Goal: Task Accomplishment & Management: Use online tool/utility

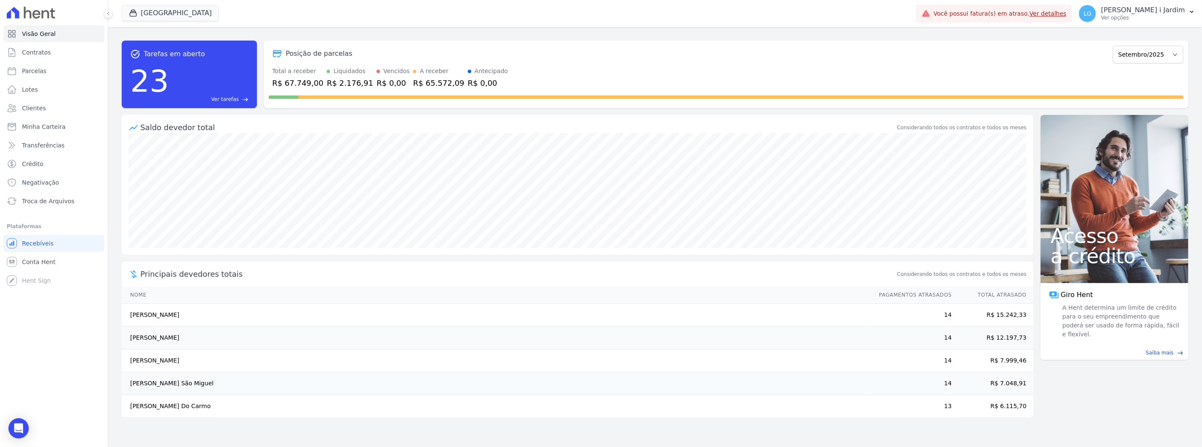
click at [605, 64] on div "Posição de parcelas Abril/2024 Maio/2024 Junho/2024 Julho/2024 Agosto/2024 Sete…" at bounding box center [726, 75] width 925 height 68
drag, startPoint x: 281, startPoint y: 82, endPoint x: 313, endPoint y: 82, distance: 32.1
click at [313, 82] on div "R$ 67.749,00" at bounding box center [297, 82] width 51 height 11
click at [344, 83] on div "R$ 2.176,91" at bounding box center [350, 82] width 47 height 11
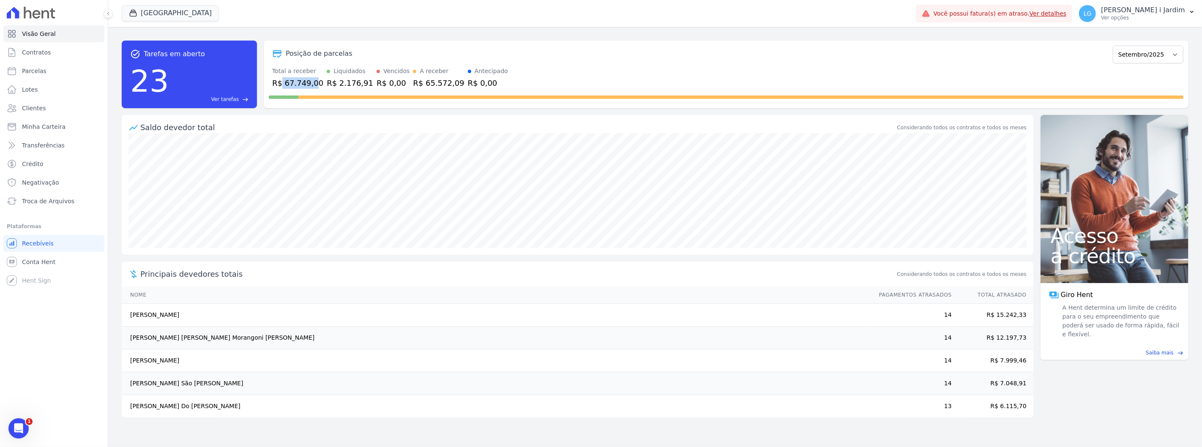
click at [345, 131] on div "Saldo devedor total" at bounding box center [517, 127] width 755 height 11
click at [144, 20] on button "[GEOGRAPHIC_DATA]" at bounding box center [170, 13] width 97 height 16
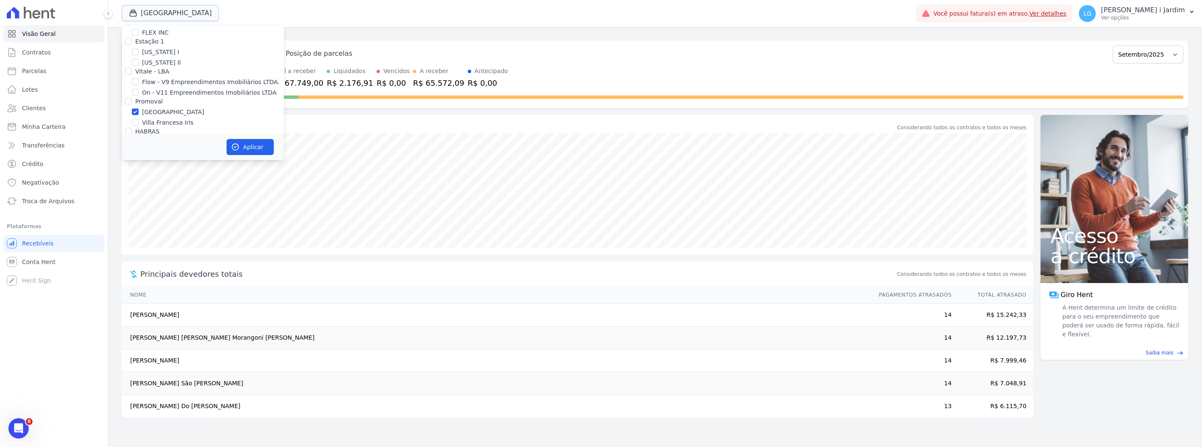
scroll to position [939, 0]
click at [147, 129] on label "[GEOGRAPHIC_DATA]" at bounding box center [173, 133] width 62 height 9
click at [139, 130] on input "[GEOGRAPHIC_DATA]" at bounding box center [135, 133] width 7 height 7
checkbox input "false"
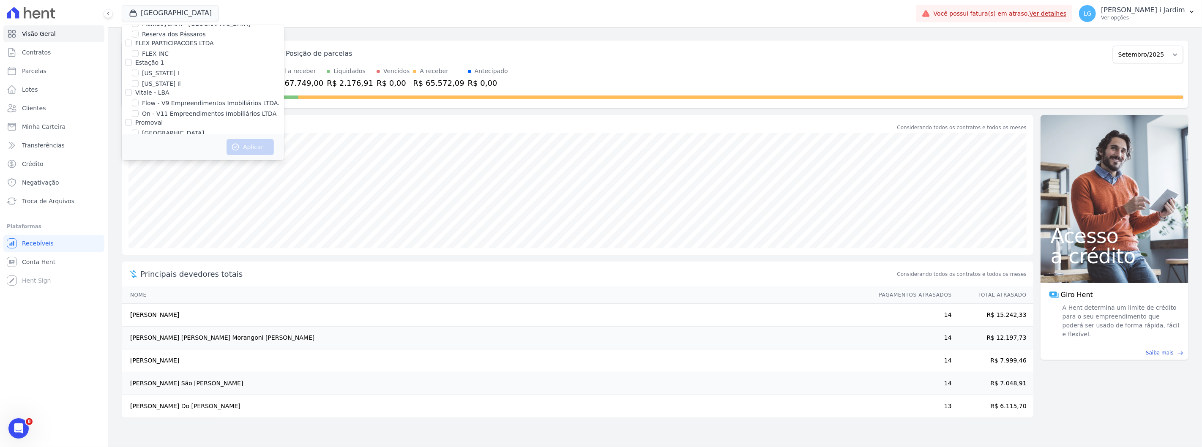
click at [150, 140] on label "Villa Francesa Iris" at bounding box center [168, 144] width 52 height 9
click at [139, 140] on input "Villa Francesa Iris" at bounding box center [135, 143] width 7 height 7
checkbox input "true"
click at [246, 149] on button "Aplicar" at bounding box center [250, 147] width 47 height 16
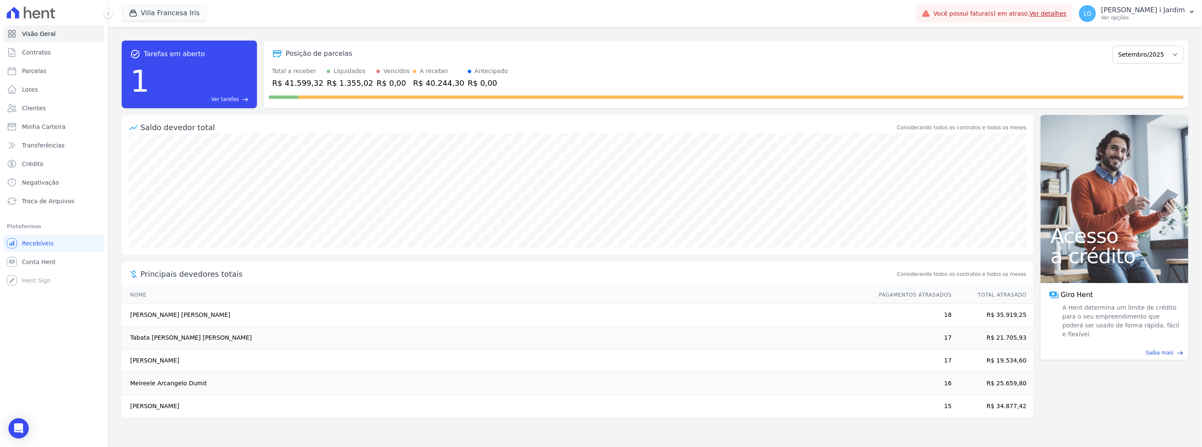
click at [303, 84] on div "R$ 41.599,32" at bounding box center [297, 82] width 51 height 11
click at [337, 82] on div "R$ 1.355,02" at bounding box center [350, 82] width 47 height 11
click at [362, 109] on div "task_alt Tarefas em aberto 1 Ver tarefas east Posição de parcelas Setembro/2023…" at bounding box center [655, 74] width 1067 height 81
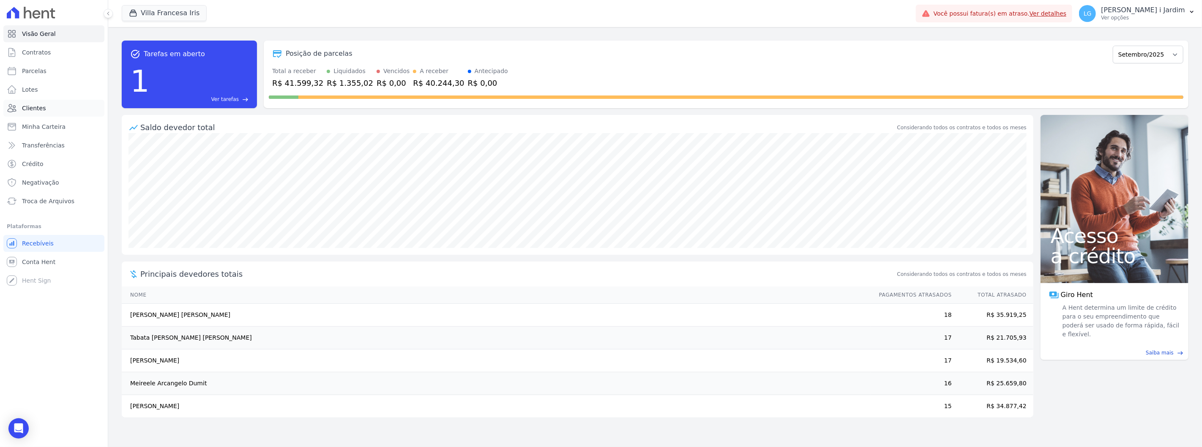
click at [72, 107] on link "Clientes" at bounding box center [53, 108] width 101 height 17
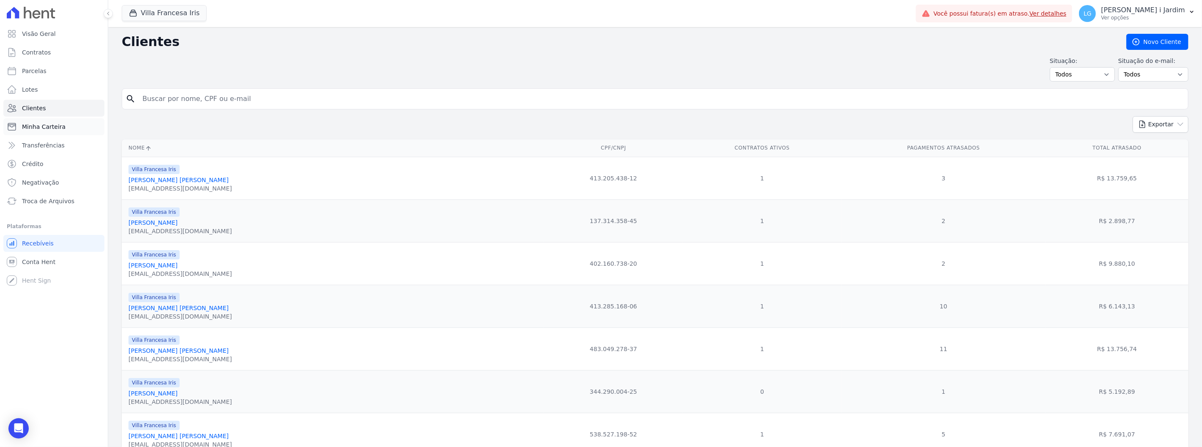
click at [88, 132] on link "Minha Carteira" at bounding box center [53, 126] width 101 height 17
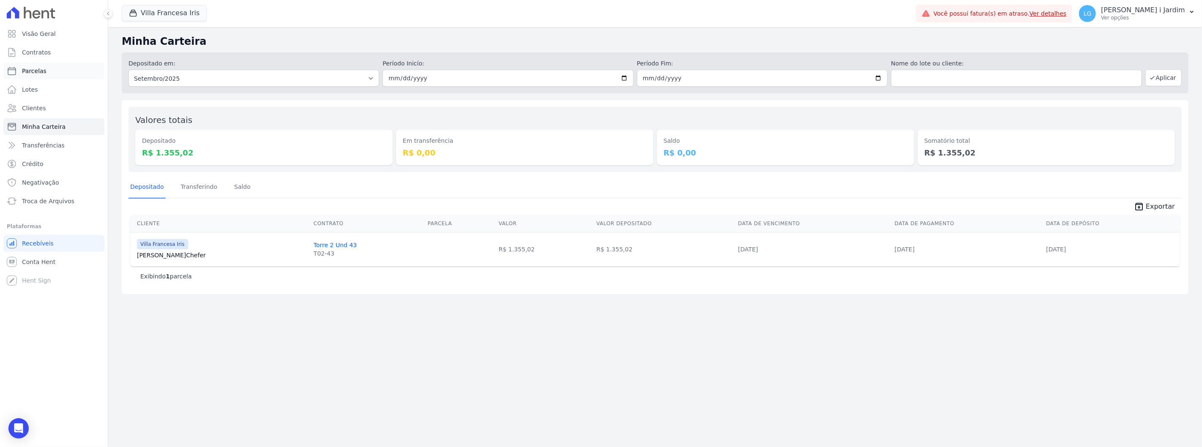
click at [64, 69] on link "Parcelas" at bounding box center [53, 71] width 101 height 17
select select
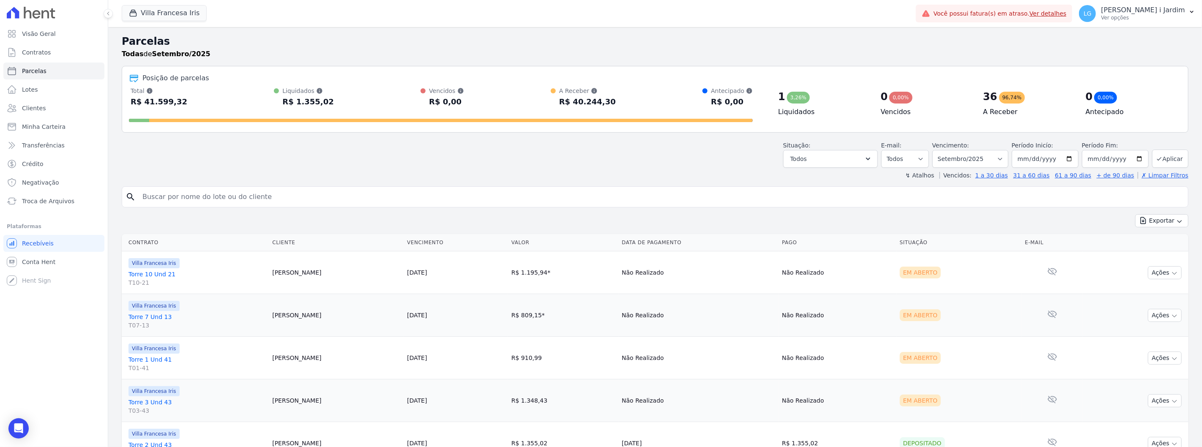
drag, startPoint x: 981, startPoint y: 102, endPoint x: 987, endPoint y: 102, distance: 6.3
click at [987, 102] on div "36" at bounding box center [990, 97] width 14 height 14
click at [957, 104] on div "0 0,00% Vencidos" at bounding box center [925, 103] width 102 height 32
drag, startPoint x: 975, startPoint y: 94, endPoint x: 988, endPoint y: 96, distance: 12.9
click at [988, 96] on div "36 96,74% A Receber" at bounding box center [1028, 103] width 102 height 32
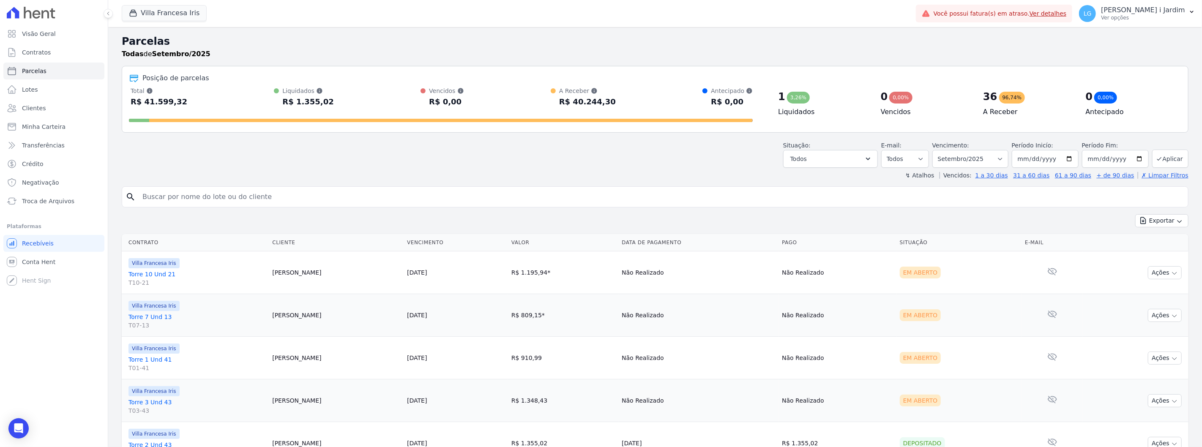
click at [981, 117] on div "36 96,74% A Receber" at bounding box center [1028, 103] width 102 height 32
drag, startPoint x: 979, startPoint y: 99, endPoint x: 991, endPoint y: 101, distance: 12.0
click at [991, 101] on div "36 96,74%" at bounding box center [1027, 97] width 89 height 14
click at [977, 123] on div "36 96,74% A Receber" at bounding box center [1028, 106] width 102 height 39
drag, startPoint x: 981, startPoint y: 100, endPoint x: 988, endPoint y: 100, distance: 7.6
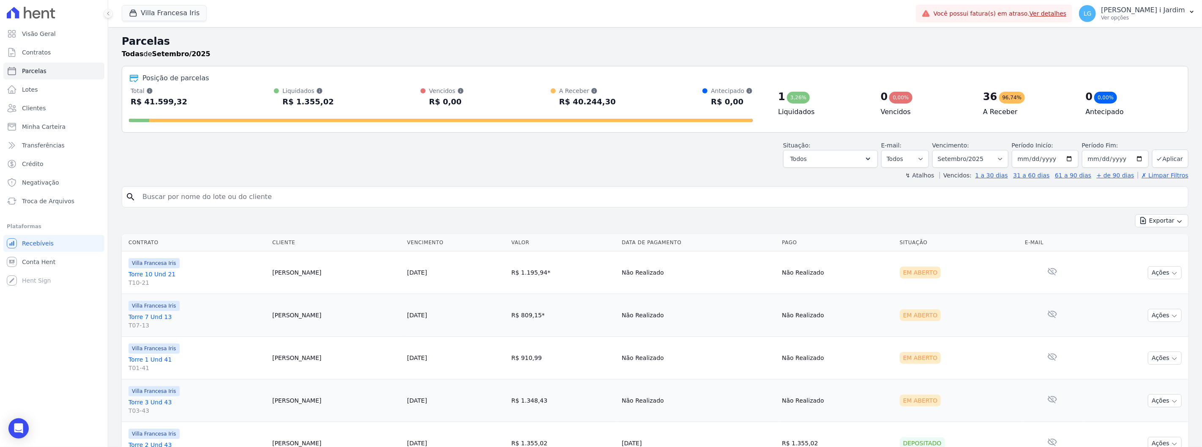
click at [988, 100] on div "36" at bounding box center [990, 97] width 14 height 14
click at [987, 107] on h4 "A Receber" at bounding box center [1027, 112] width 89 height 10
drag, startPoint x: 979, startPoint y: 94, endPoint x: 988, endPoint y: 96, distance: 9.9
click at [988, 96] on div "36" at bounding box center [990, 97] width 14 height 14
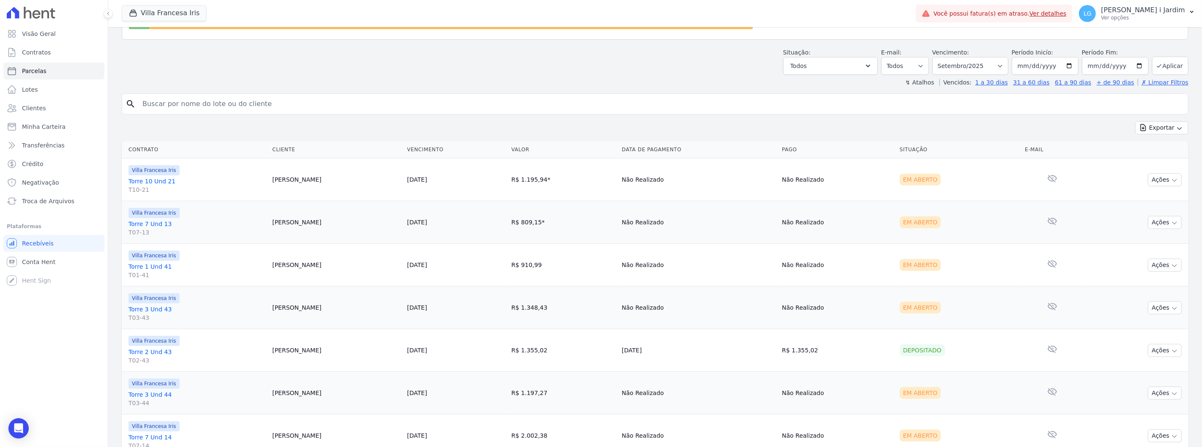
scroll to position [94, 0]
click at [1011, 349] on td "Depositado" at bounding box center [959, 349] width 125 height 43
click at [927, 348] on div "Depositado" at bounding box center [922, 350] width 45 height 12
click at [937, 366] on td "Depositado" at bounding box center [959, 349] width 125 height 43
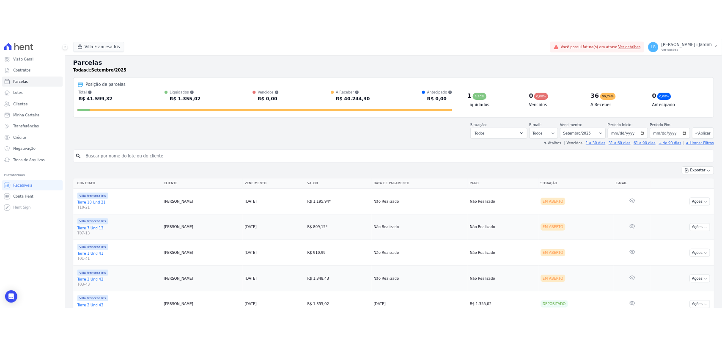
scroll to position [0, 0]
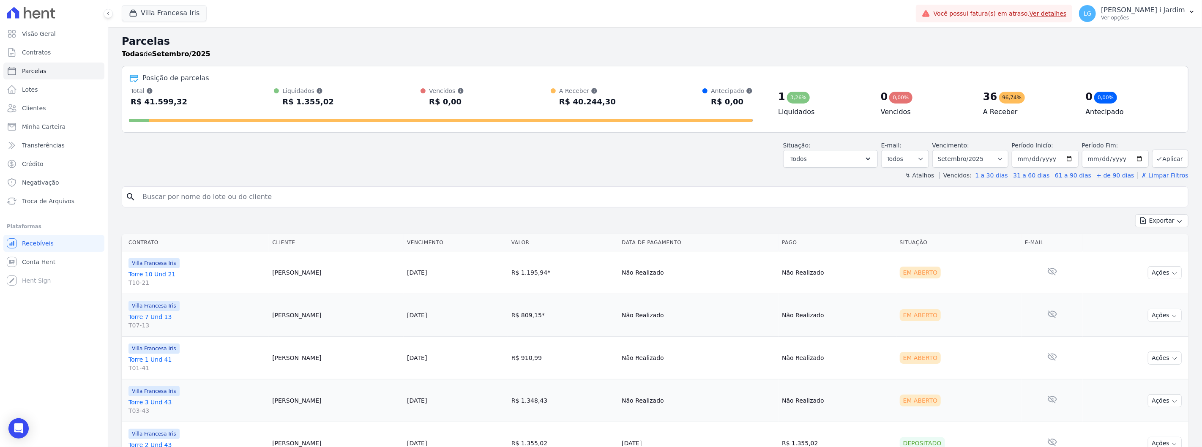
click at [523, 241] on th "Valor" at bounding box center [563, 242] width 110 height 17
click at [531, 227] on div "Exportar Exportar PDF Exportar CSV" at bounding box center [655, 224] width 1067 height 20
drag, startPoint x: 297, startPoint y: 144, endPoint x: 301, endPoint y: 158, distance: 14.2
click at [297, 144] on div "Situação: Agendado Em Aberto Pago Processando Cancelado Vencido Transferindo De…" at bounding box center [655, 153] width 1067 height 30
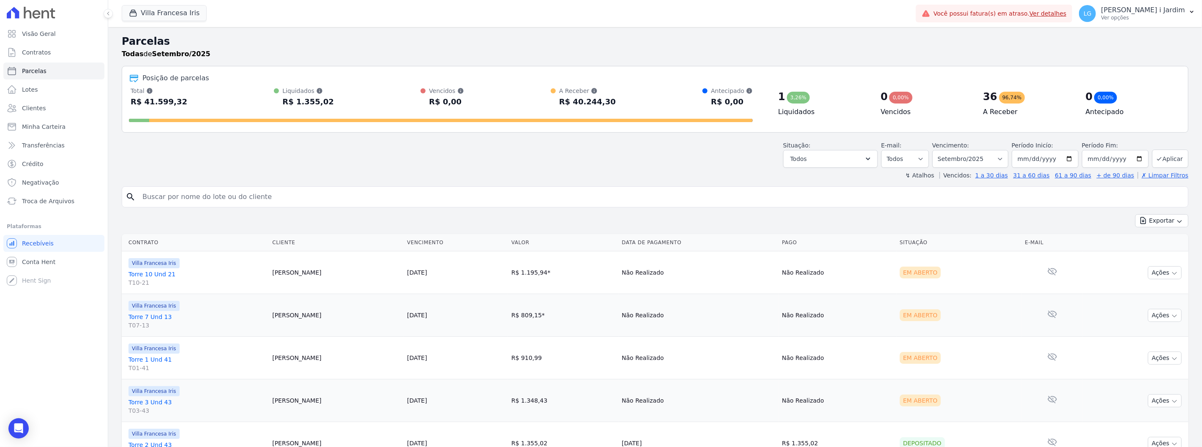
click at [237, 151] on div "Situação: Agendado Em Aberto Pago Processando Cancelado Vencido Transferindo De…" at bounding box center [655, 153] width 1067 height 30
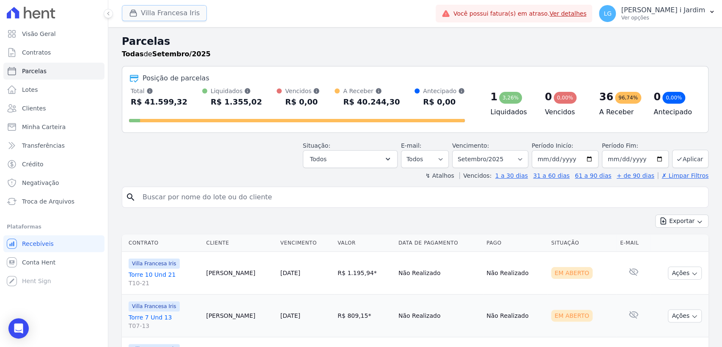
click at [165, 16] on button "Villa Francesa Iris" at bounding box center [164, 13] width 85 height 16
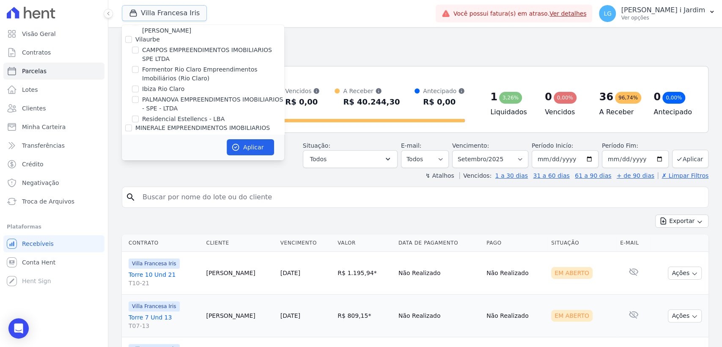
scroll to position [892, 0]
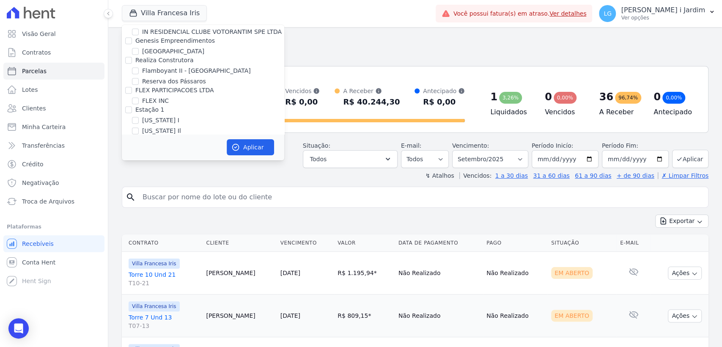
click at [175, 138] on div "Aplicar" at bounding box center [203, 147] width 162 height 26
click at [175, 186] on label "Villa Francesa Iris" at bounding box center [168, 190] width 52 height 9
click at [139, 187] on input "Villa Francesa Iris" at bounding box center [135, 190] width 7 height 7
checkbox input "false"
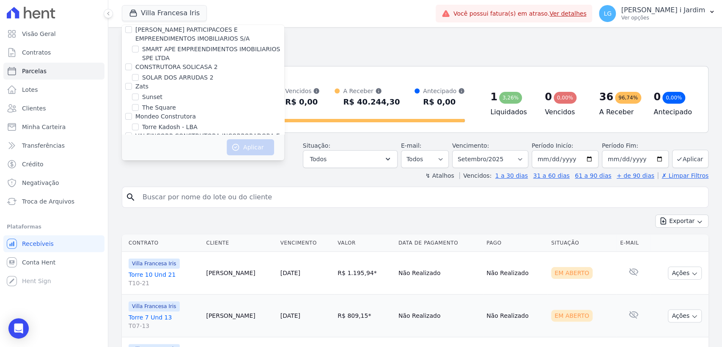
scroll to position [1153, 0]
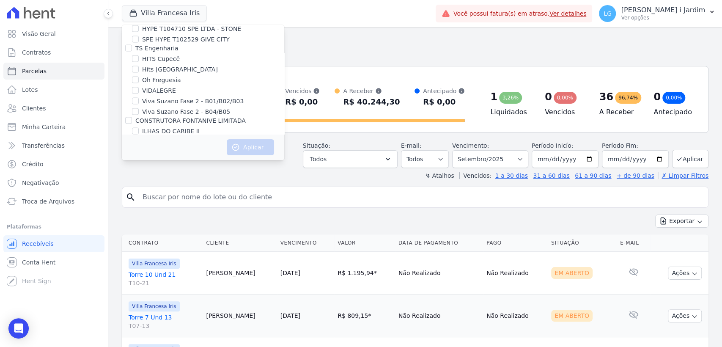
click at [170, 157] on label "JARDINS DE EVORA" at bounding box center [170, 161] width 57 height 9
click at [139, 158] on input "JARDINS DE EVORA" at bounding box center [135, 161] width 7 height 7
checkbox input "true"
click at [237, 140] on button "Aplicar" at bounding box center [250, 147] width 47 height 16
select select
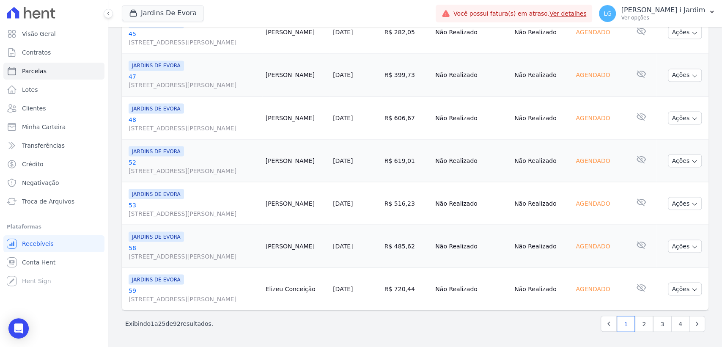
scroll to position [1226, 0]
click at [643, 325] on link "2" at bounding box center [644, 323] width 18 height 16
select select
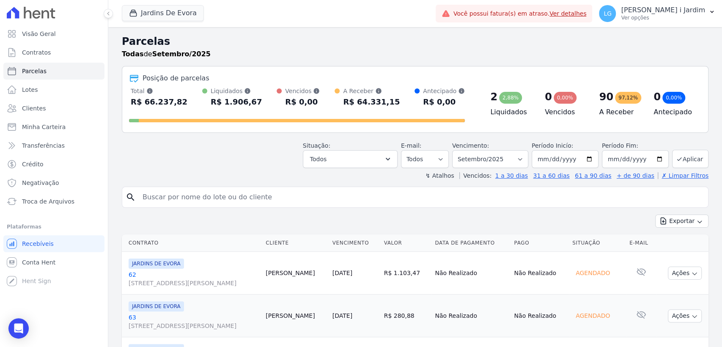
click at [209, 190] on input "search" at bounding box center [420, 197] width 567 height 17
click at [199, 168] on header "Parcelas Todas de Setembro/2025 Posição de parcelas Total Soma das parcelas pag…" at bounding box center [415, 107] width 586 height 146
click at [213, 153] on div "Situação: Agendado Em Aberto Pago Processando Cancelado Vencido Transferindo De…" at bounding box center [415, 153] width 586 height 30
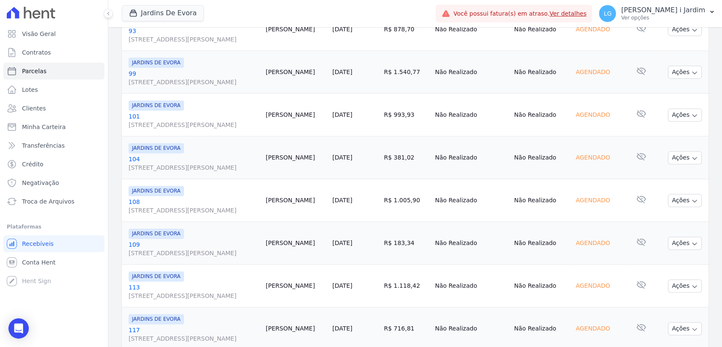
scroll to position [1226, 0]
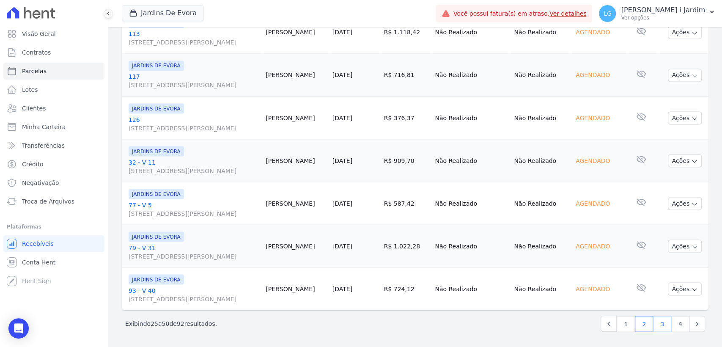
click at [662, 323] on link "3" at bounding box center [662, 323] width 18 height 16
select select
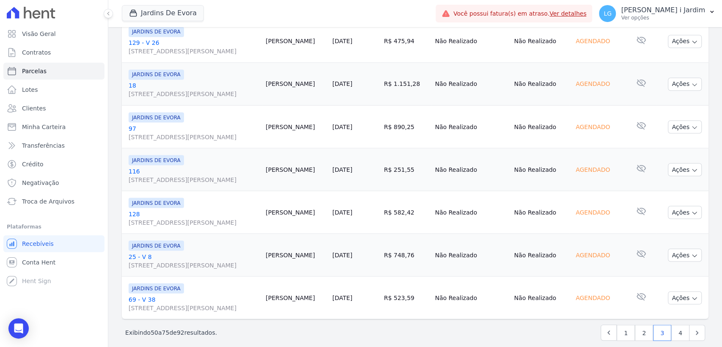
scroll to position [1007, 0]
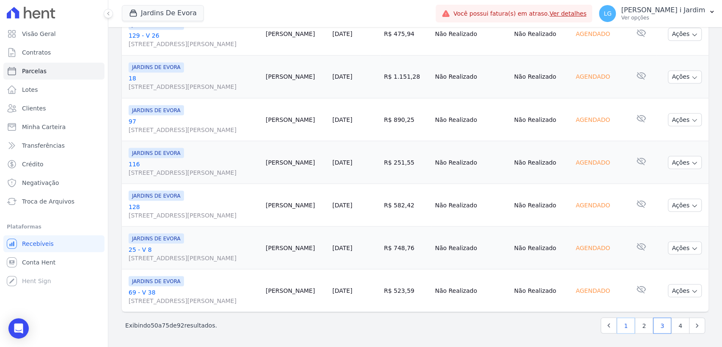
click at [626, 323] on link "1" at bounding box center [625, 325] width 18 height 16
select select
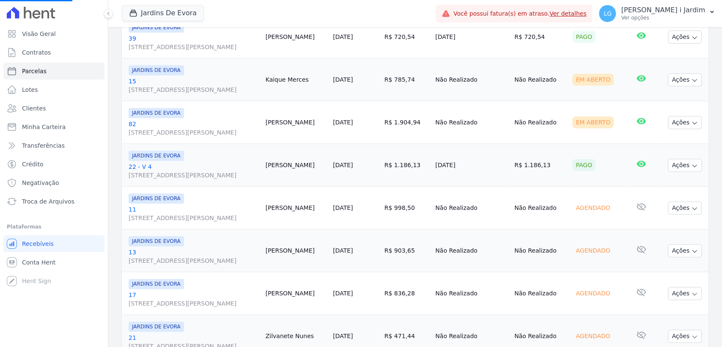
scroll to position [328, 0]
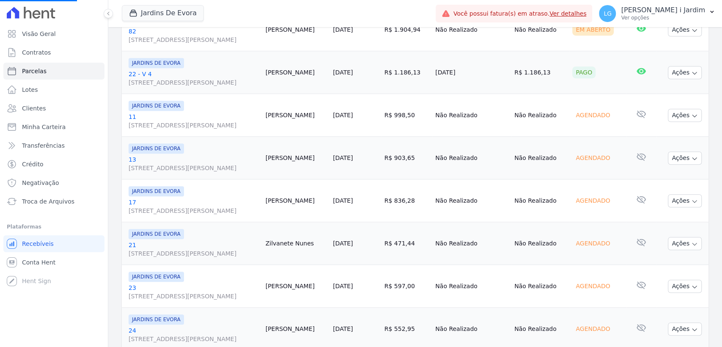
select select
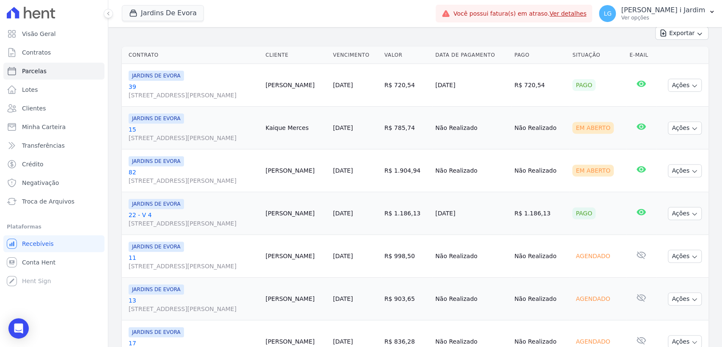
scroll to position [0, 0]
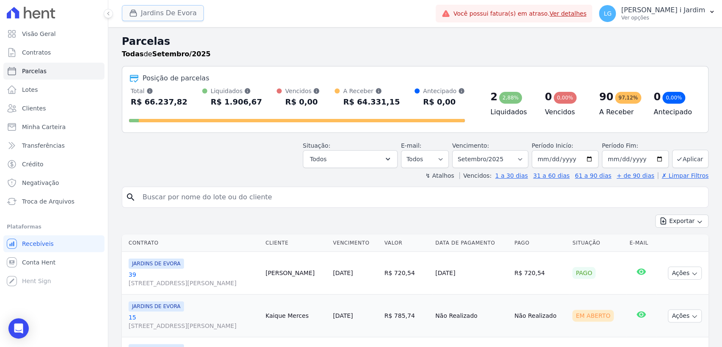
click at [146, 14] on button "Jardins De Evora" at bounding box center [163, 13] width 82 height 16
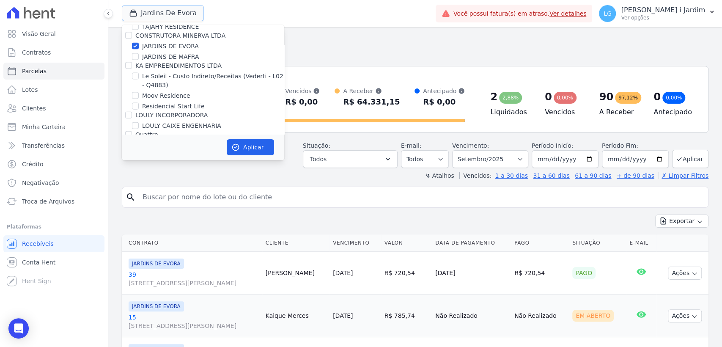
scroll to position [1174, 0]
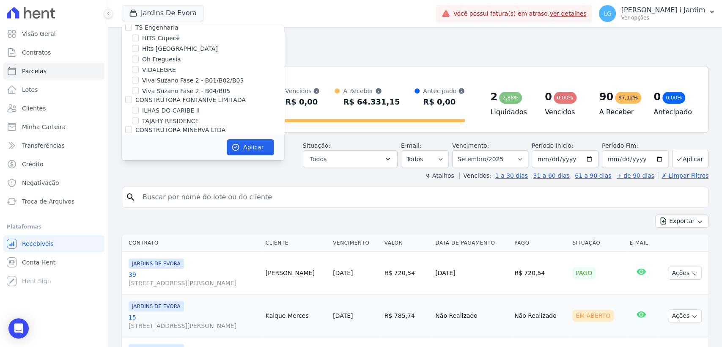
click at [168, 136] on label "JARDINS DE EVORA" at bounding box center [170, 140] width 57 height 9
click at [139, 137] on input "JARDINS DE EVORA" at bounding box center [135, 140] width 7 height 7
checkbox input "false"
click at [171, 147] on label "JARDINS DE MAFRA" at bounding box center [170, 151] width 57 height 9
click at [139, 148] on input "JARDINS DE MAFRA" at bounding box center [135, 151] width 7 height 7
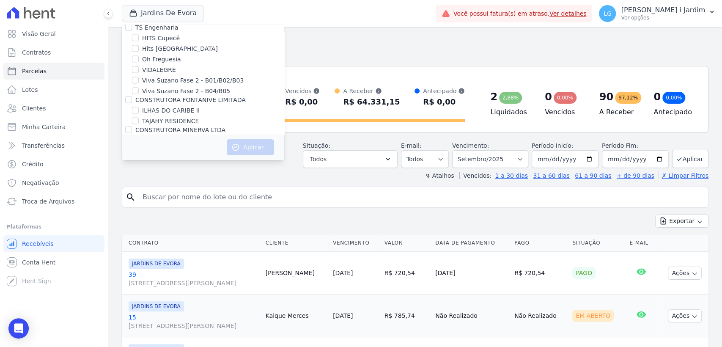
checkbox input "true"
click at [253, 147] on button "Aplicar" at bounding box center [250, 147] width 47 height 16
select select
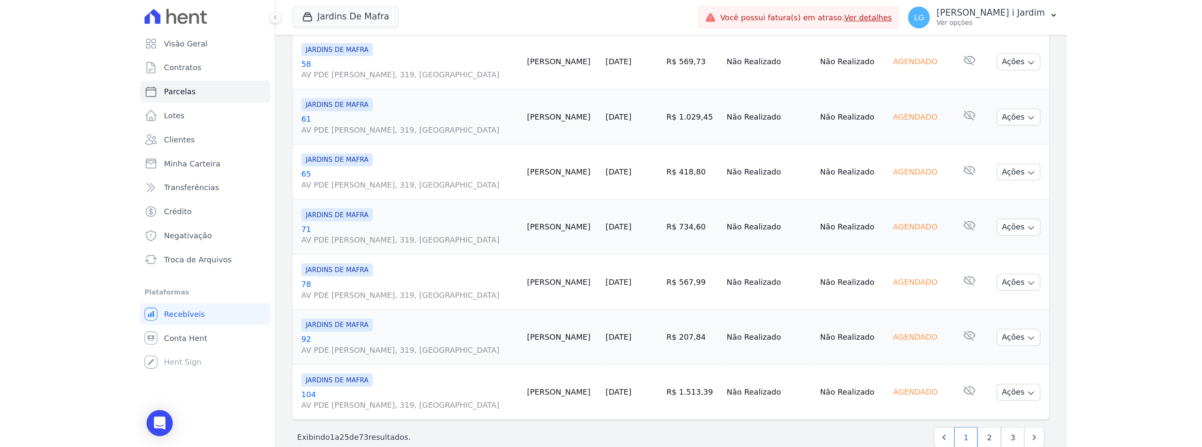
scroll to position [1007, 0]
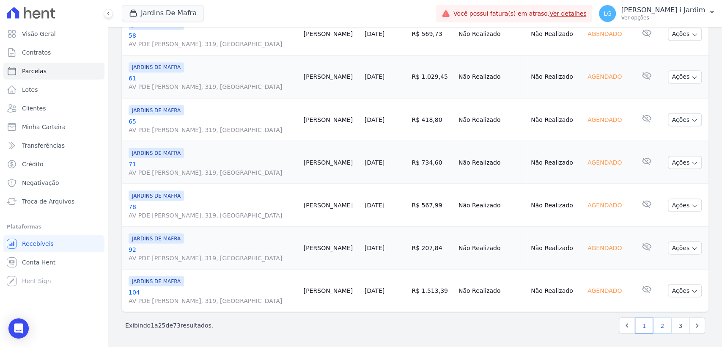
click at [654, 319] on link "2" at bounding box center [662, 325] width 18 height 16
select select
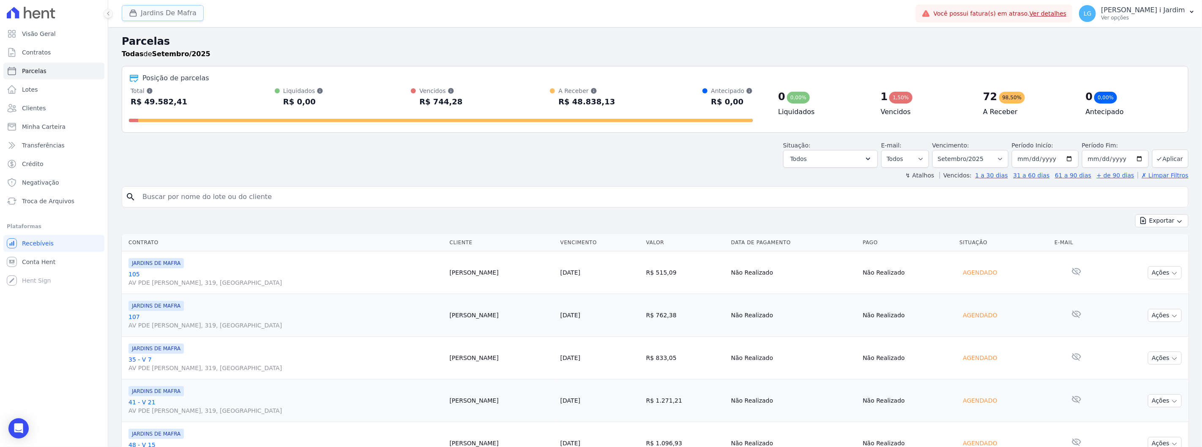
click at [162, 11] on button "Jardins De Mafra" at bounding box center [163, 13] width 82 height 16
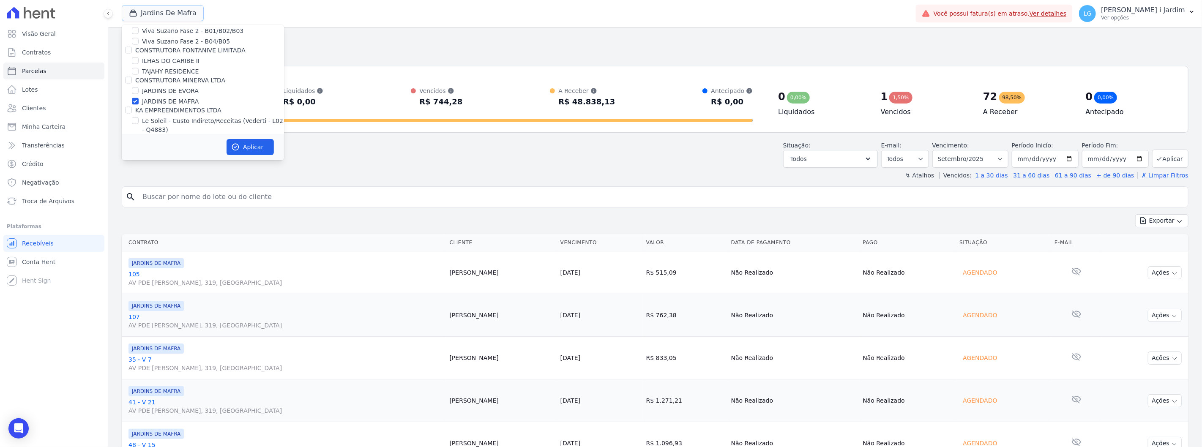
scroll to position [1221, 0]
click at [163, 100] on label "JARDINS DE MAFRA" at bounding box center [170, 104] width 57 height 9
click at [139, 101] on input "JARDINS DE MAFRA" at bounding box center [135, 104] width 7 height 7
checkbox input "false"
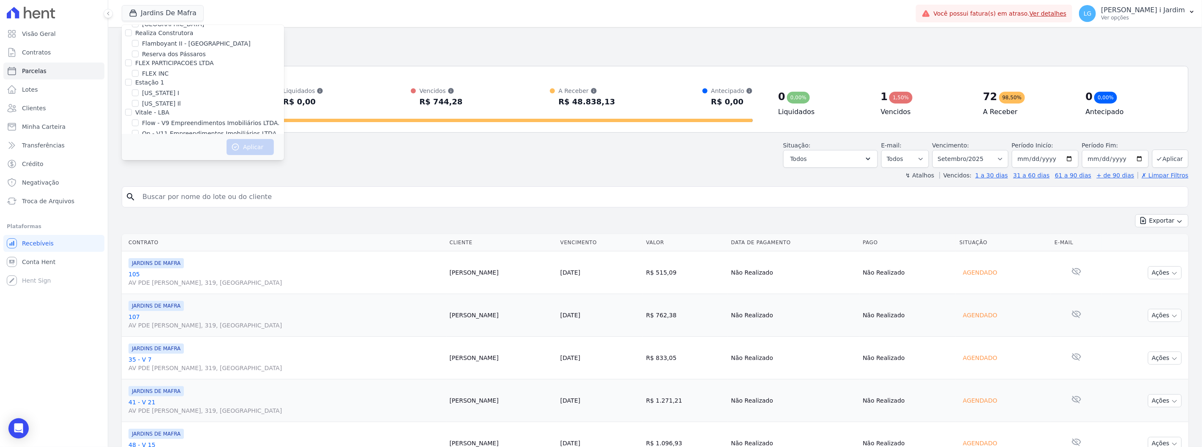
click at [158, 159] on label "Villa Francesa Iris" at bounding box center [168, 163] width 52 height 9
click at [139, 160] on input "Villa Francesa Iris" at bounding box center [135, 163] width 7 height 7
checkbox input "true"
click at [256, 148] on button "Aplicar" at bounding box center [250, 147] width 47 height 16
select select
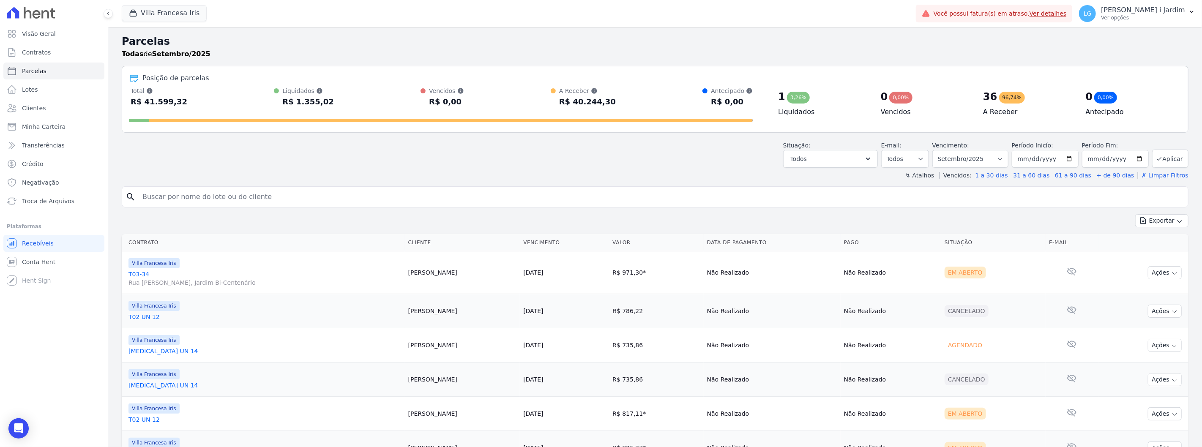
drag, startPoint x: 188, startPoint y: 103, endPoint x: 112, endPoint y: 93, distance: 77.1
click at [112, 93] on div "Parcelas Todas de Setembro/2025 Posição de parcelas Total Soma das parcelas pag…" at bounding box center [655, 406] width 1094 height 758
click at [252, 184] on div "Parcelas Todas de Setembro/2025 Posição de parcelas Total Soma das parcelas pag…" at bounding box center [655, 406] width 1094 height 758
click at [143, 13] on button "Villa Francesa Iris" at bounding box center [164, 13] width 85 height 16
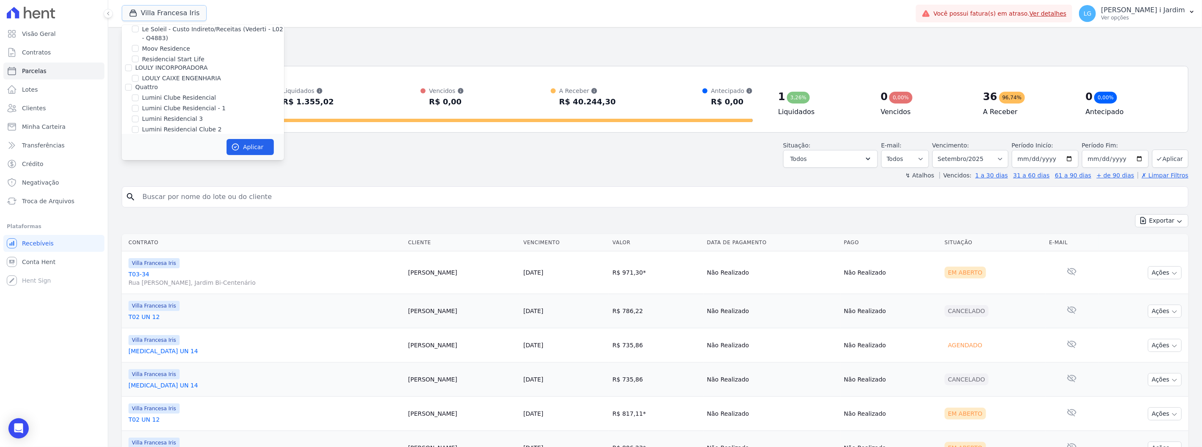
scroll to position [986, 0]
click at [160, 93] on label "Villa Francesa Iris" at bounding box center [168, 97] width 52 height 9
click at [139, 93] on input "Villa Francesa Iris" at bounding box center [135, 96] width 7 height 7
checkbox input "false"
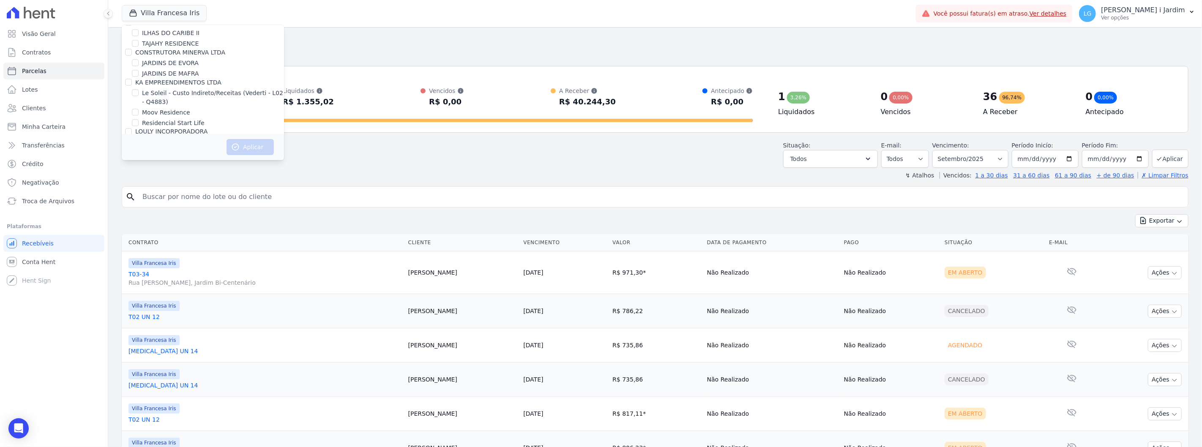
click at [195, 158] on label "Lumini Clube Residencial" at bounding box center [179, 162] width 74 height 9
click at [139, 159] on input "Lumini Clube Residencial" at bounding box center [135, 162] width 7 height 7
checkbox input "true"
click at [197, 168] on label "Lumini Clube Residencial - 1" at bounding box center [184, 172] width 84 height 9
click at [139, 169] on input "Lumini Clube Residencial - 1" at bounding box center [135, 172] width 7 height 7
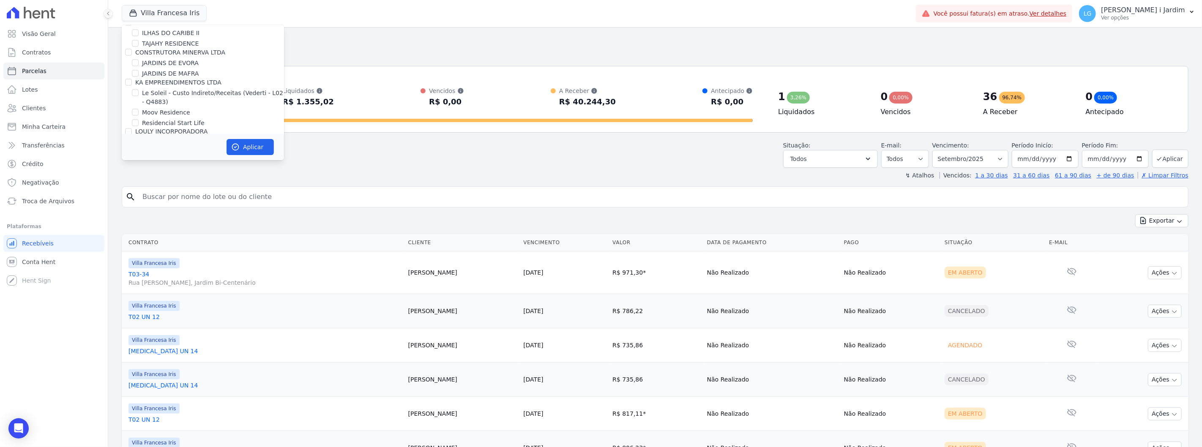
checkbox input "true"
click at [254, 151] on button "Aplicar" at bounding box center [250, 147] width 47 height 16
click at [52, 143] on span "Transferências" at bounding box center [43, 145] width 43 height 8
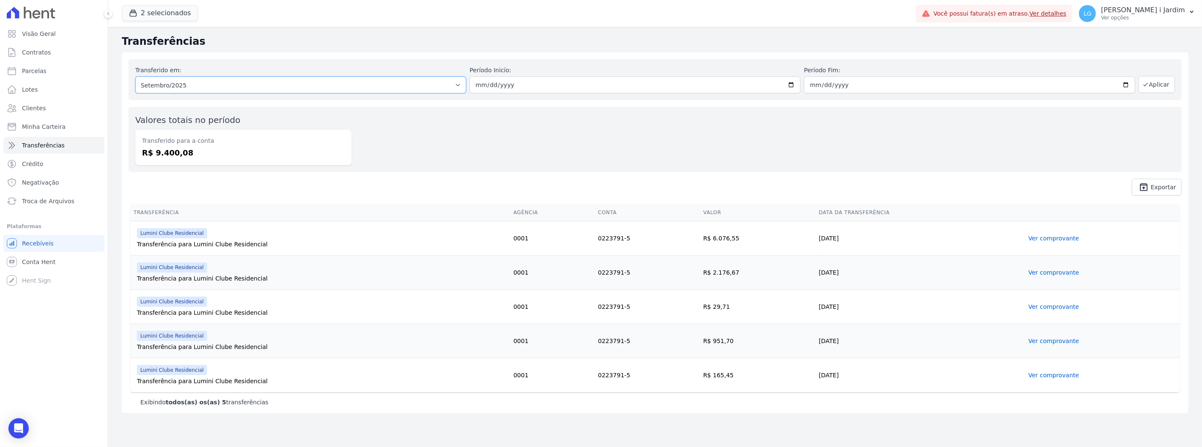
click at [179, 77] on select "Todos os meses Maio/2023 Junho/2023 Julho/2023 Agosto/2023 Setembro/2023 Outubr…" at bounding box center [300, 85] width 331 height 17
select select "08/2025"
click at [135, 77] on select "Todos os meses Maio/2023 Junho/2023 Julho/2023 Agosto/2023 Setembro/2023 Outubr…" at bounding box center [300, 85] width 331 height 17
click at [1159, 89] on button "Aplicar" at bounding box center [1157, 84] width 36 height 17
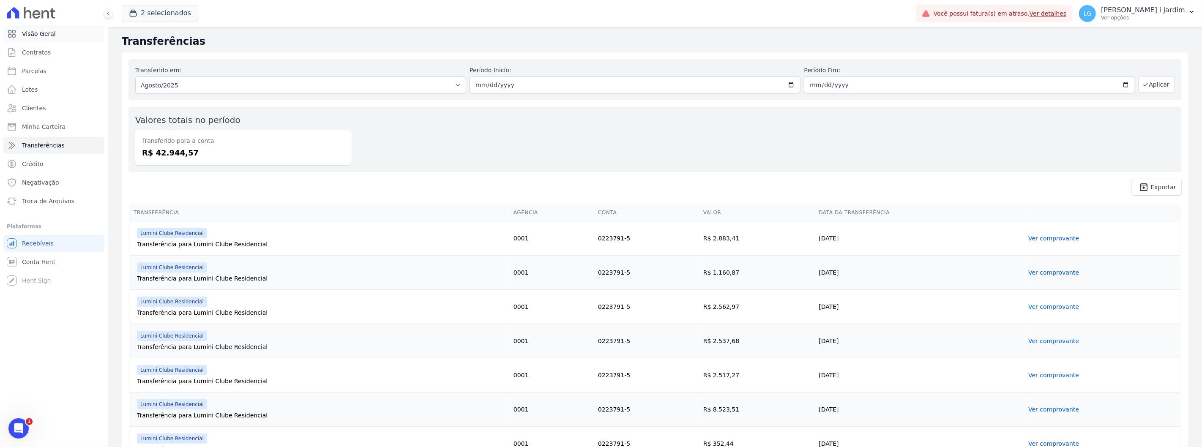
click at [73, 33] on link "Visão Geral" at bounding box center [53, 33] width 101 height 17
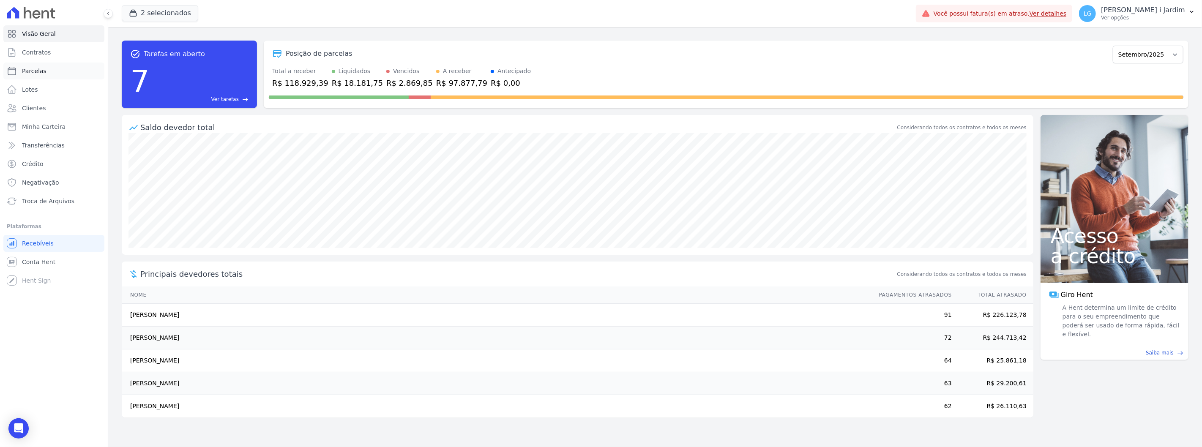
click at [68, 74] on link "Parcelas" at bounding box center [53, 71] width 101 height 17
select select
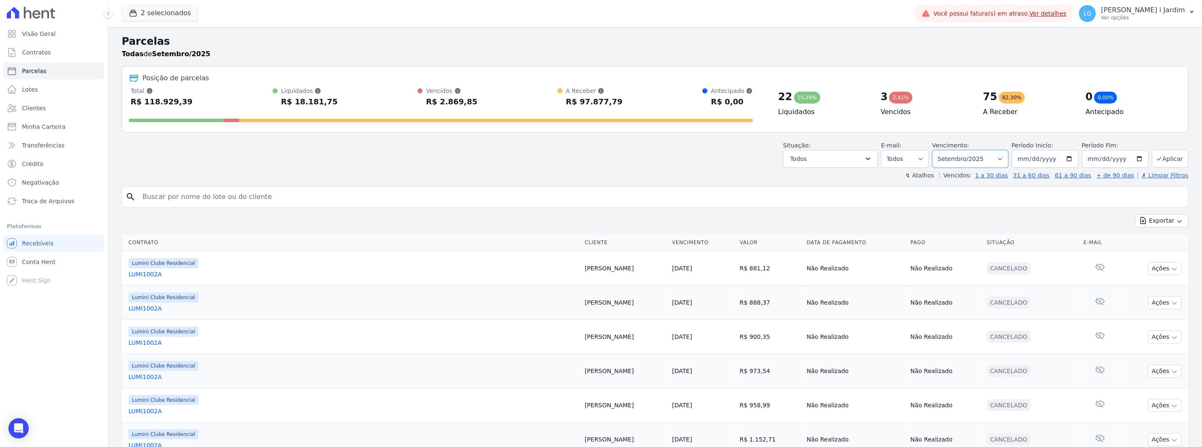
click at [967, 163] on select "Filtrar por período ──────── Todos os meses Dezembro/2021 Janeiro/2022 Fevereir…" at bounding box center [971, 159] width 76 height 18
select select "08/2025"
click at [938, 150] on select "Filtrar por período ──────── Todos os meses Dezembro/2021 Janeiro/2022 Fevereir…" at bounding box center [971, 159] width 76 height 18
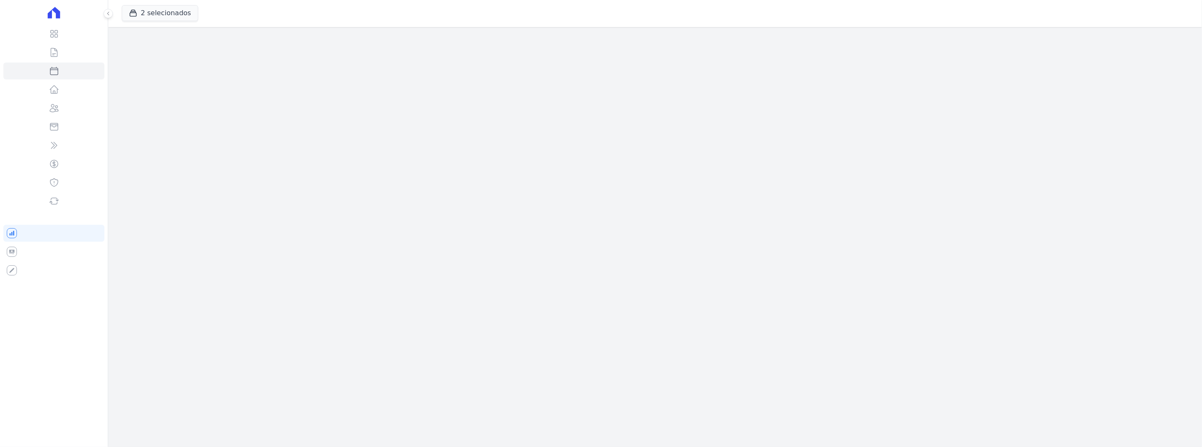
select select
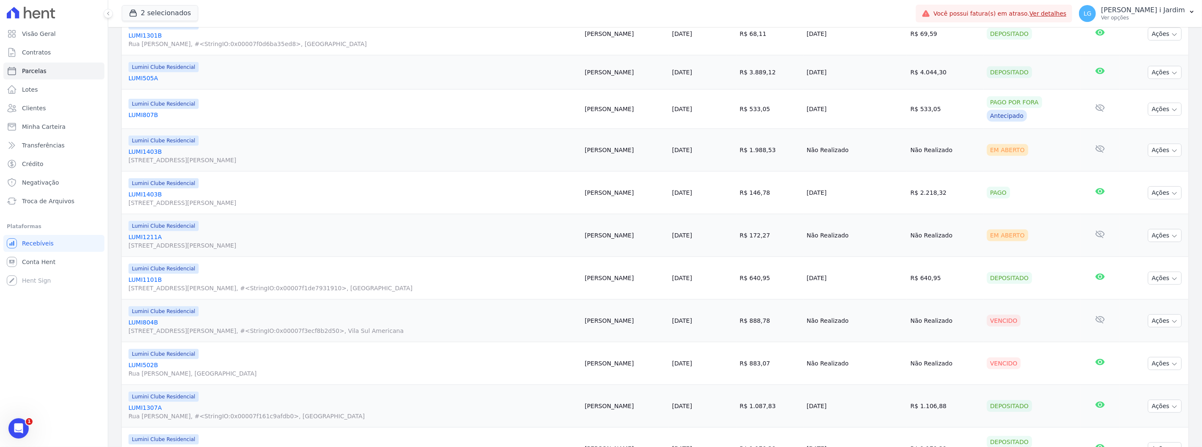
scroll to position [830, 0]
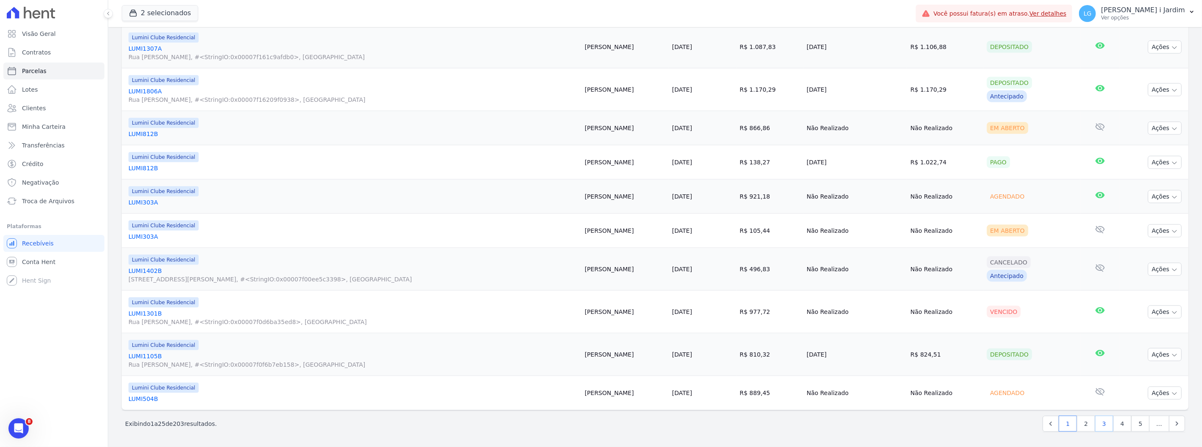
click at [1100, 425] on link "3" at bounding box center [1104, 424] width 18 height 16
select select
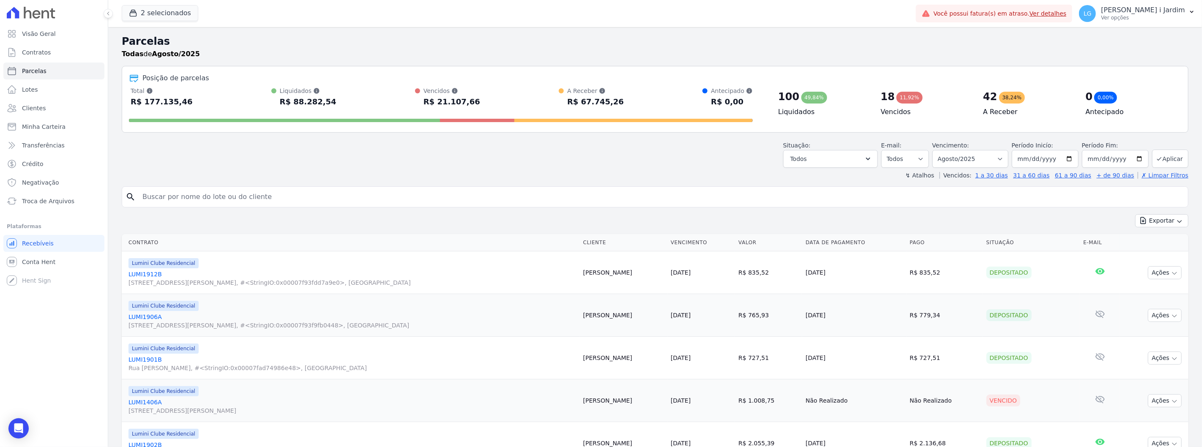
click at [599, 155] on div "Situação: Agendado Em Aberto Pago Processando Cancelado Vencido Transferindo De…" at bounding box center [655, 153] width 1067 height 30
click at [331, 172] on div "↯ Atalhos Vencidos: 1 a 30 dias 31 a 60 dias 61 a 90 dias + de 90 dias ✗ Limpar…" at bounding box center [655, 175] width 1067 height 8
click at [868, 147] on div "Situação: Agendado Em Aberto Pago Processando Cancelado Vencido Transferindo De…" at bounding box center [830, 154] width 95 height 27
click at [864, 157] on button "Todos" at bounding box center [830, 159] width 95 height 18
click at [824, 180] on label "Selecionar todos" at bounding box center [824, 180] width 49 height 7
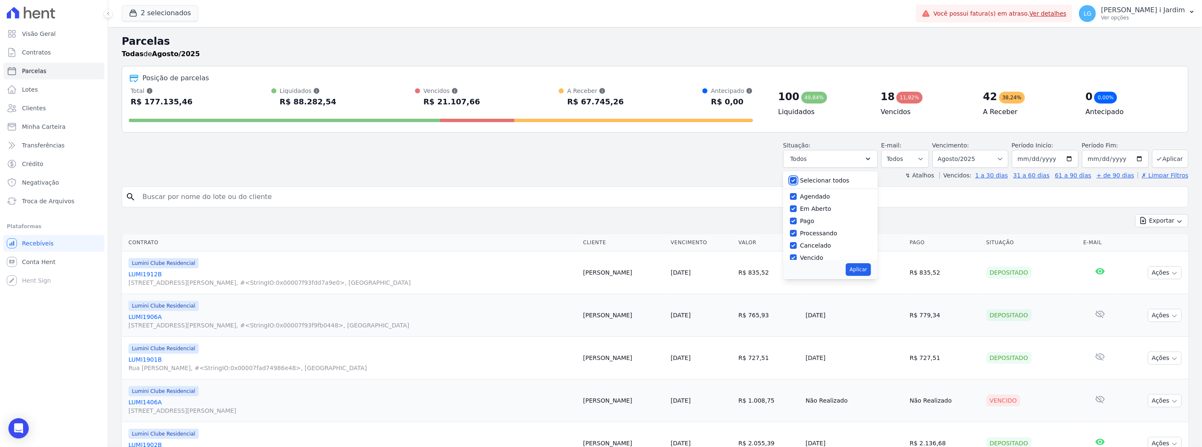
click at [797, 180] on input "Selecionar todos" at bounding box center [793, 180] width 7 height 7
checkbox input "false"
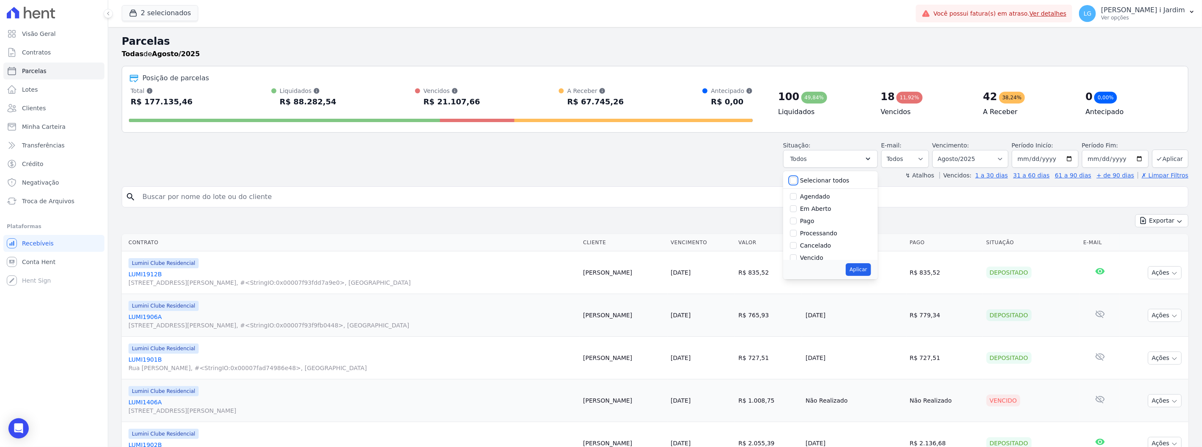
checkbox input "false"
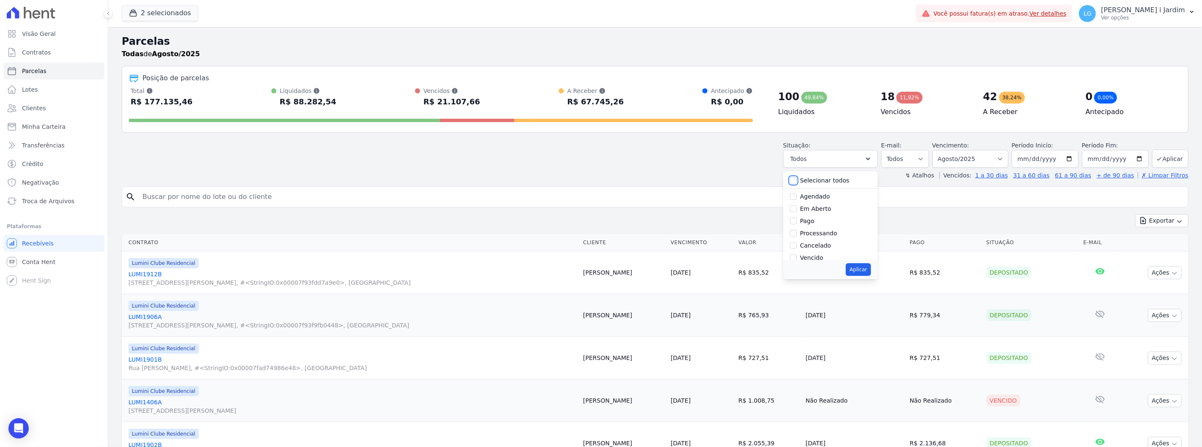
checkbox input "false"
click at [819, 242] on div "Pago por fora" at bounding box center [820, 238] width 40 height 9
click at [839, 241] on label "Pago por fora" at bounding box center [820, 238] width 40 height 7
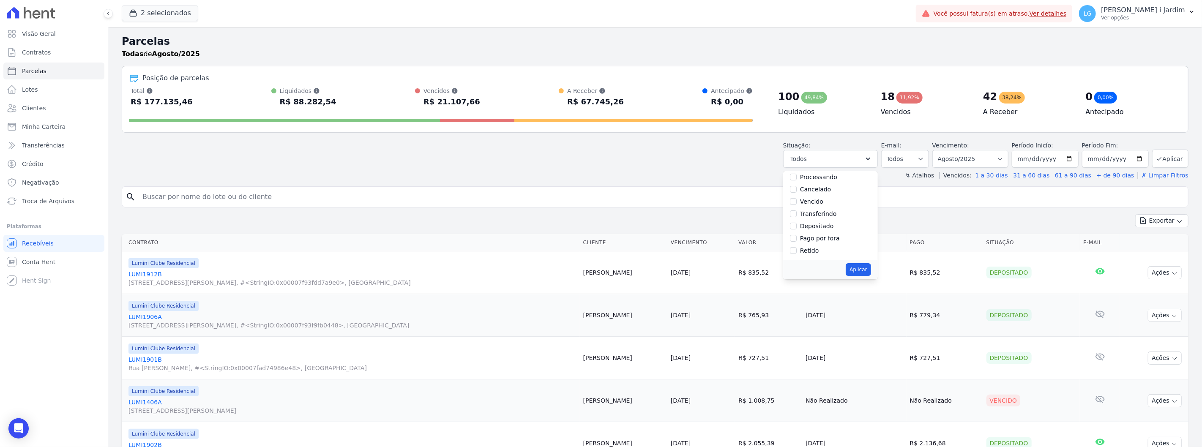
drag, startPoint x: 834, startPoint y: 237, endPoint x: 840, endPoint y: 246, distance: 10.1
click at [834, 237] on label "Pago por fora" at bounding box center [820, 238] width 40 height 7
click at [797, 237] on input "Pago por fora" at bounding box center [793, 238] width 7 height 7
checkbox input "true"
click at [865, 268] on button "Aplicar" at bounding box center [858, 269] width 25 height 13
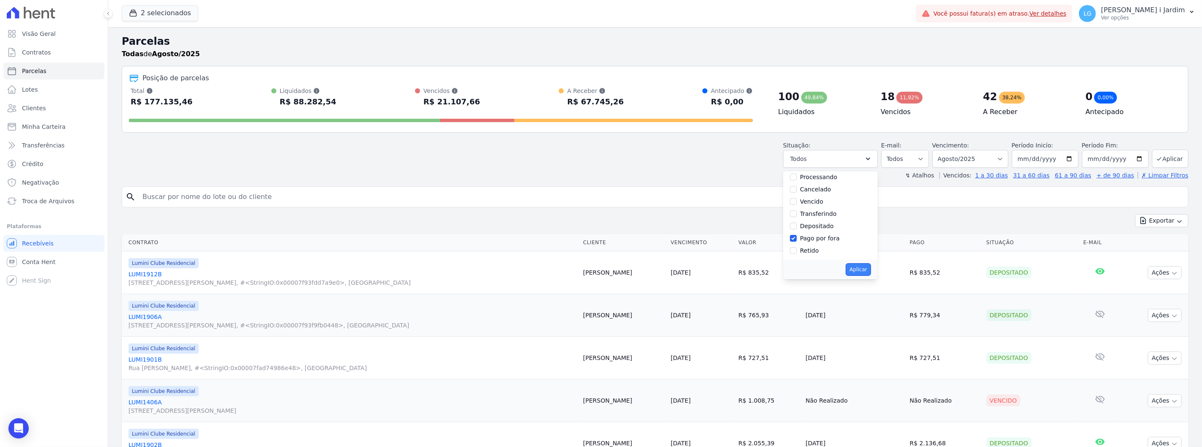
select select "paid_externally"
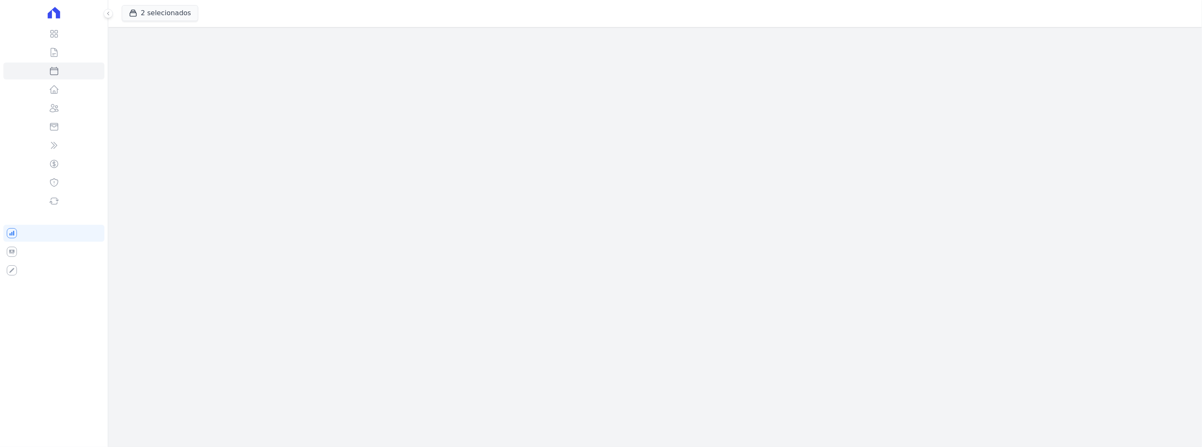
select select
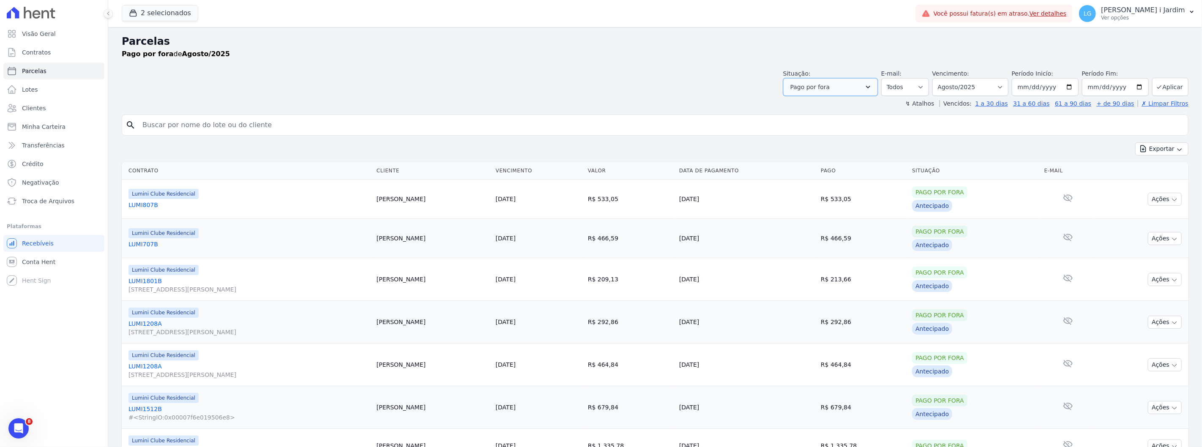
click at [865, 93] on button "Pago por fora" at bounding box center [830, 87] width 95 height 18
click at [812, 147] on label "Pago" at bounding box center [807, 149] width 14 height 7
click at [797, 147] on input "Pago" at bounding box center [793, 149] width 7 height 7
checkbox input "true"
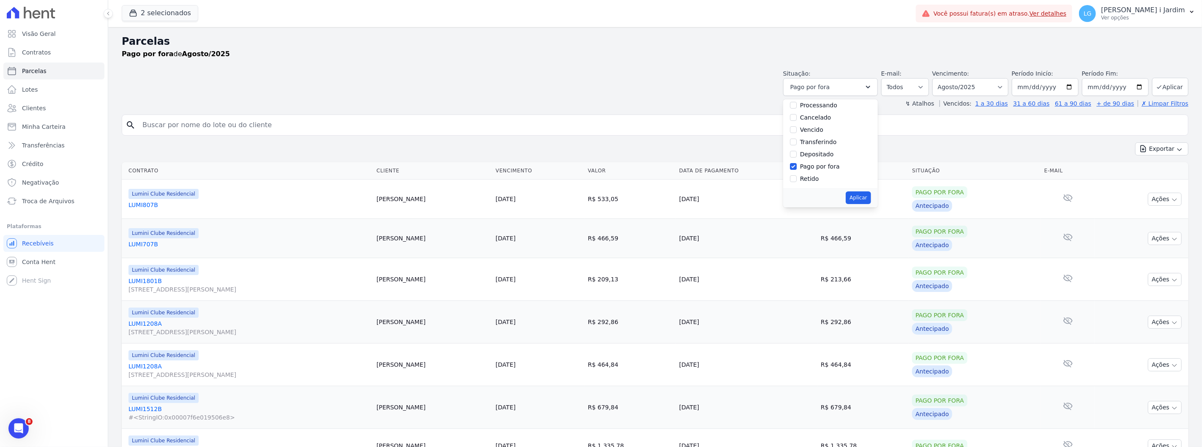
click at [823, 167] on label "Pago por fora" at bounding box center [820, 166] width 40 height 7
click at [797, 167] on input "Pago por fora" at bounding box center [793, 166] width 7 height 7
checkbox input "false"
click at [864, 196] on button "Aplicar" at bounding box center [858, 198] width 25 height 13
select select "paid"
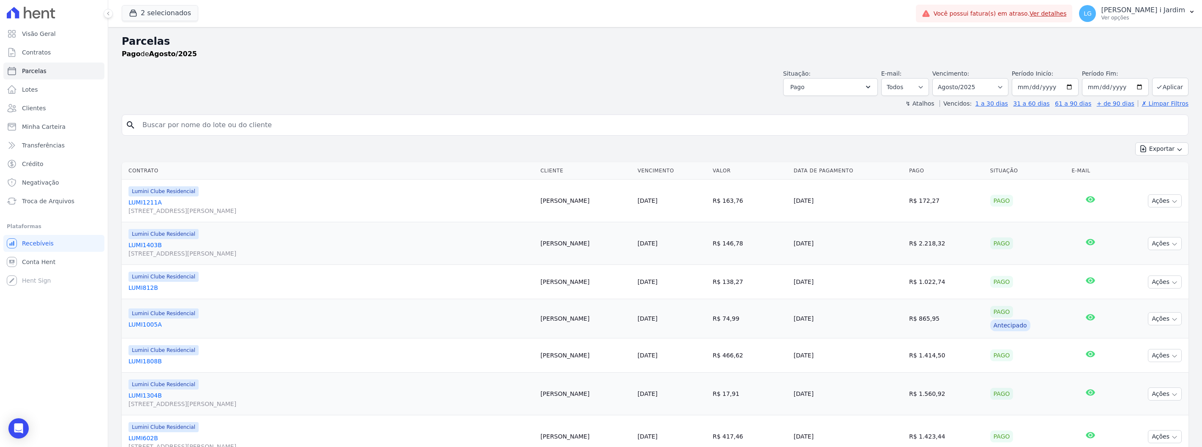
select select
click at [55, 147] on span "Transferências" at bounding box center [43, 145] width 43 height 8
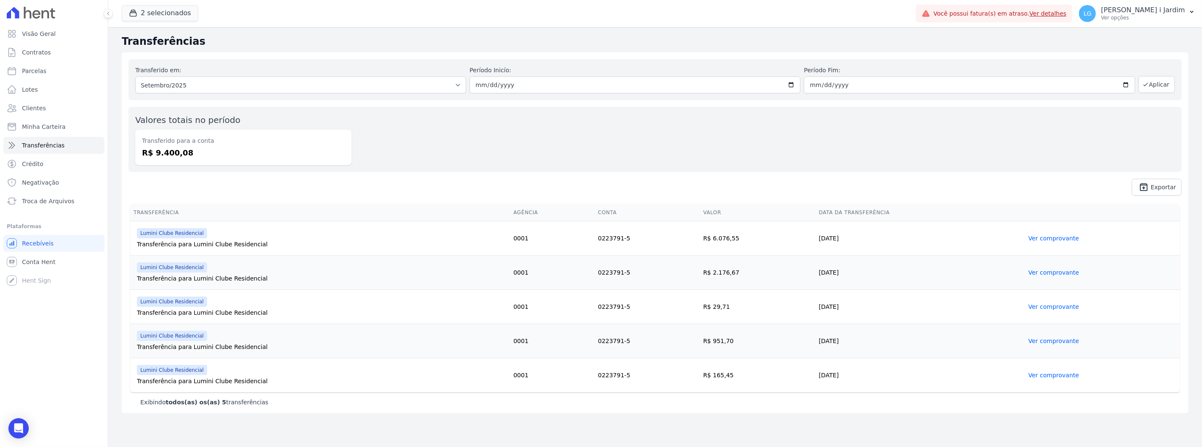
click at [1066, 241] on link "Ver comprovante" at bounding box center [1054, 238] width 51 height 7
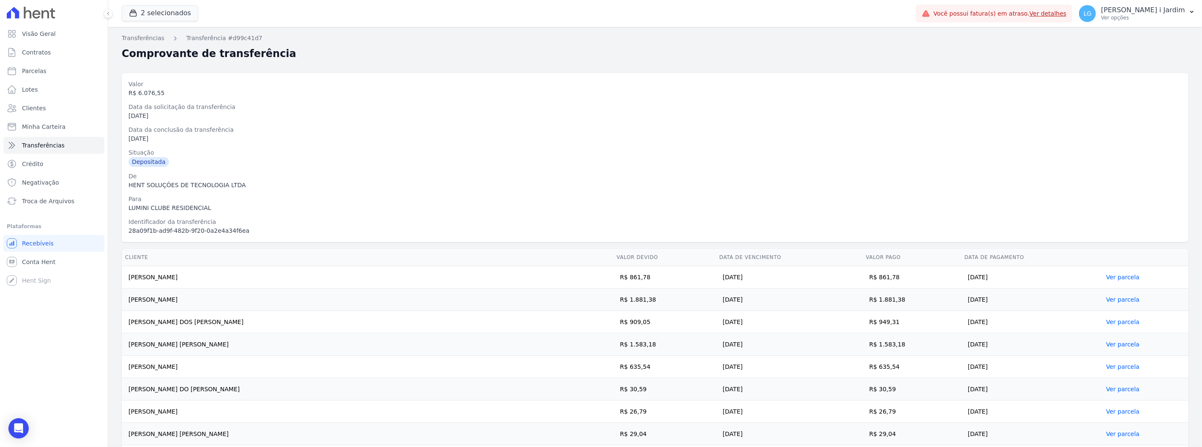
click at [146, 32] on div "Transferências Transferência #d99c41d7 Comprovante de transferência [GEOGRAPHIC…" at bounding box center [655, 284] width 1094 height 515
click at [145, 38] on link "Transferências" at bounding box center [143, 38] width 43 height 9
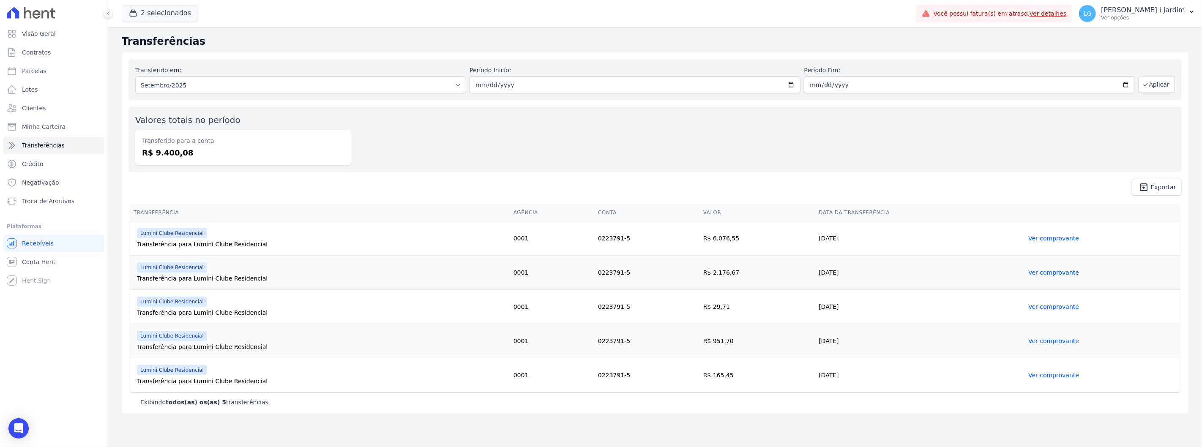
click at [231, 163] on div "Transferido para a conta R$ 9.400,08" at bounding box center [243, 148] width 216 height 36
click at [56, 70] on link "Parcelas" at bounding box center [53, 71] width 101 height 17
select select
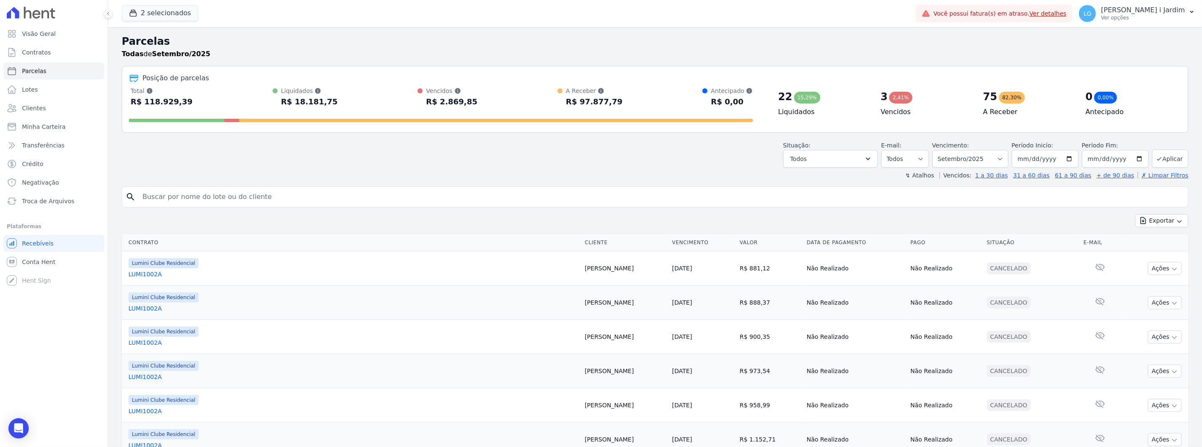
click at [640, 172] on div "↯ Atalhos Vencidos: 1 a 30 dias 31 a 60 dias 61 a 90 dias + de 90 dias ✗ Limpar…" at bounding box center [655, 175] width 1067 height 8
click at [987, 164] on select "[GEOGRAPHIC_DATA] por período ──────── Todos os meses Dezembro/2021 [GEOGRAPHIC…" at bounding box center [971, 159] width 76 height 18
select select "08/2025"
click at [938, 150] on select "Filtrar por período ──────── Todos os meses Dezembro/2021 Janeiro/2022 Fevereir…" at bounding box center [971, 159] width 76 height 18
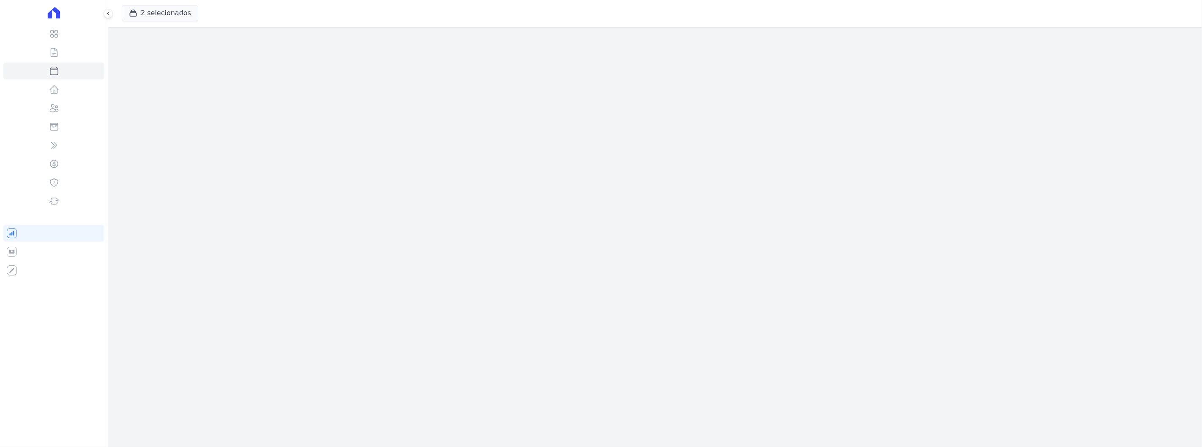
select select
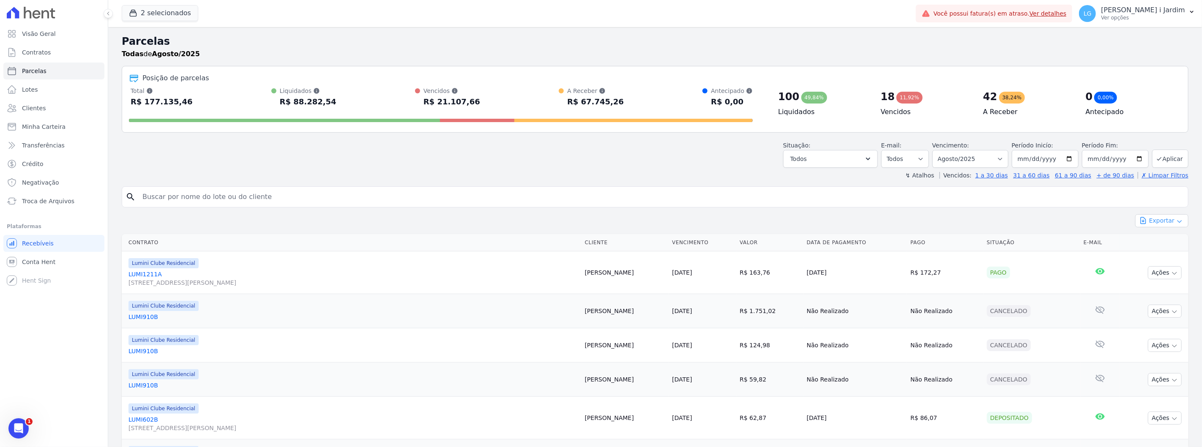
click at [1165, 221] on button "Exportar" at bounding box center [1162, 220] width 53 height 13
click at [1153, 254] on span "Exportar CSV" at bounding box center [1161, 255] width 45 height 8
